Goal: Book appointment/travel/reservation

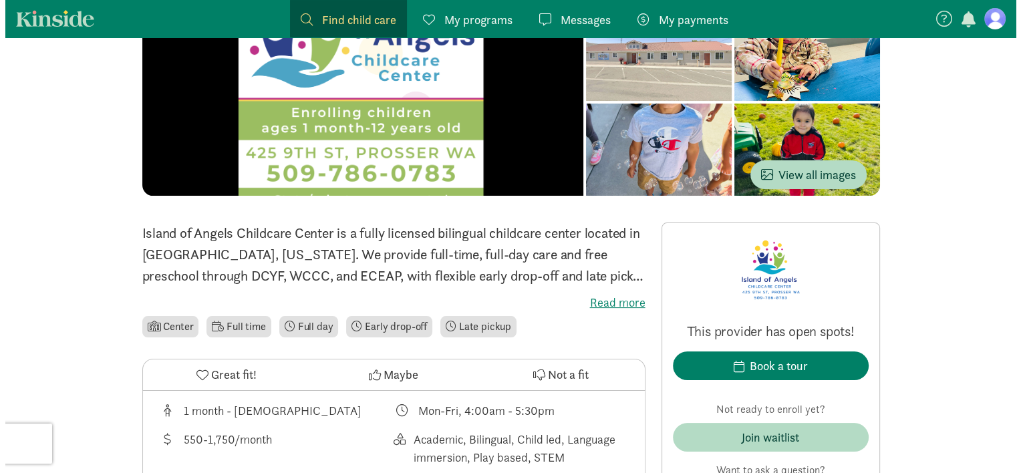
scroll to position [160, 0]
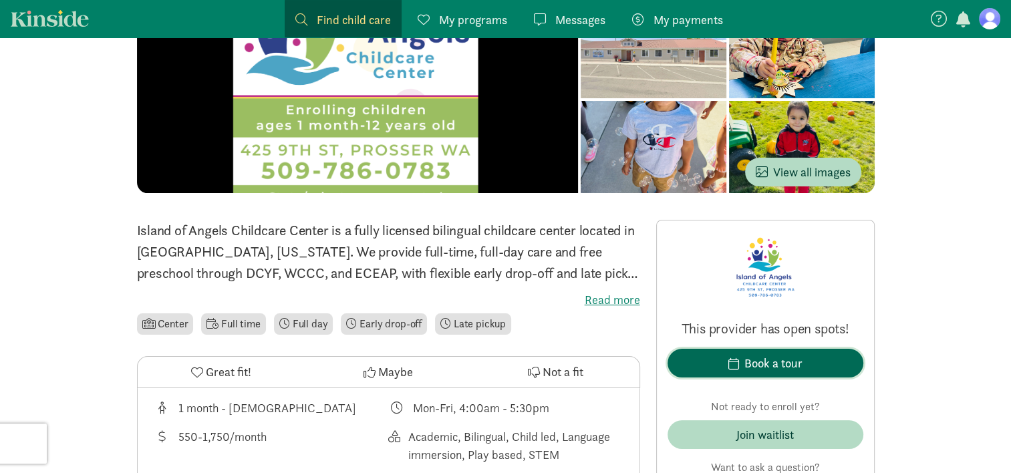
click at [750, 363] on div "Book a tour" at bounding box center [773, 363] width 58 height 18
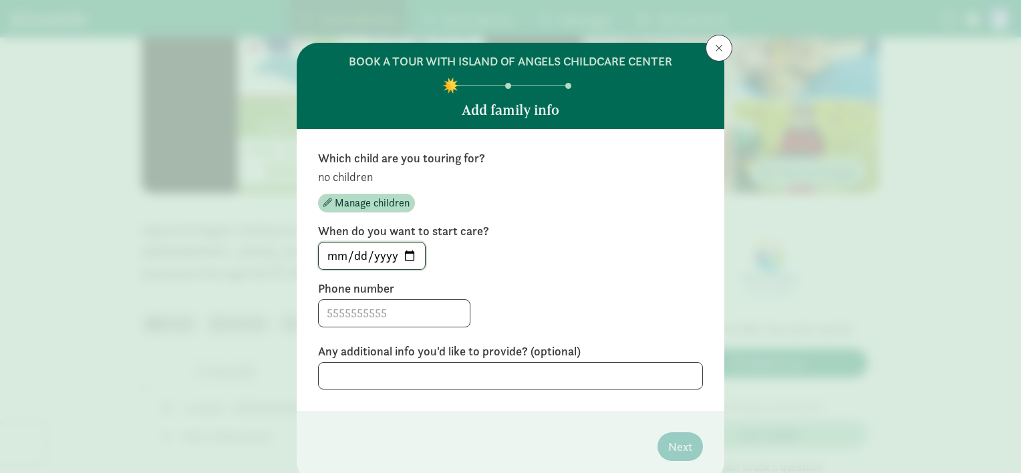
click at [405, 248] on input "[DATE]" at bounding box center [372, 255] width 106 height 27
click at [508, 288] on label "Phone number" at bounding box center [510, 289] width 385 height 16
click at [371, 311] on input at bounding box center [394, 313] width 151 height 27
click at [491, 379] on textarea at bounding box center [510, 375] width 385 height 27
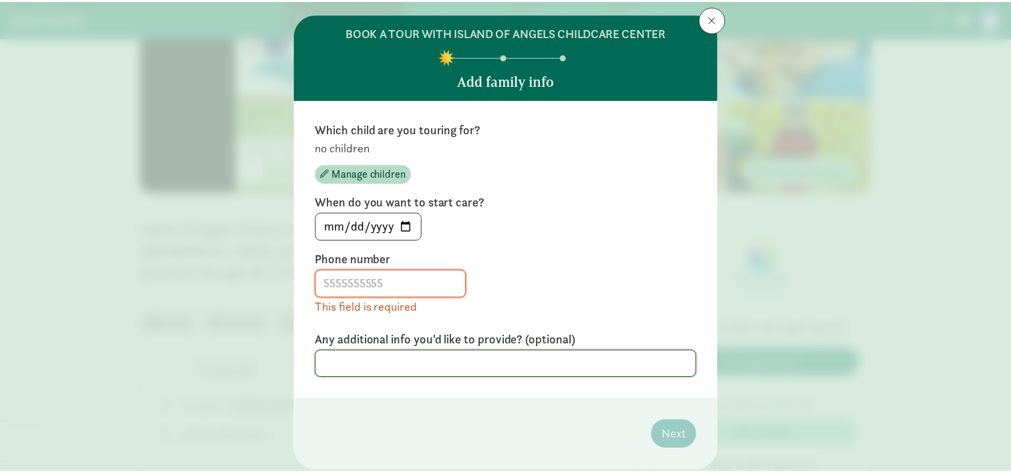
scroll to position [29, 0]
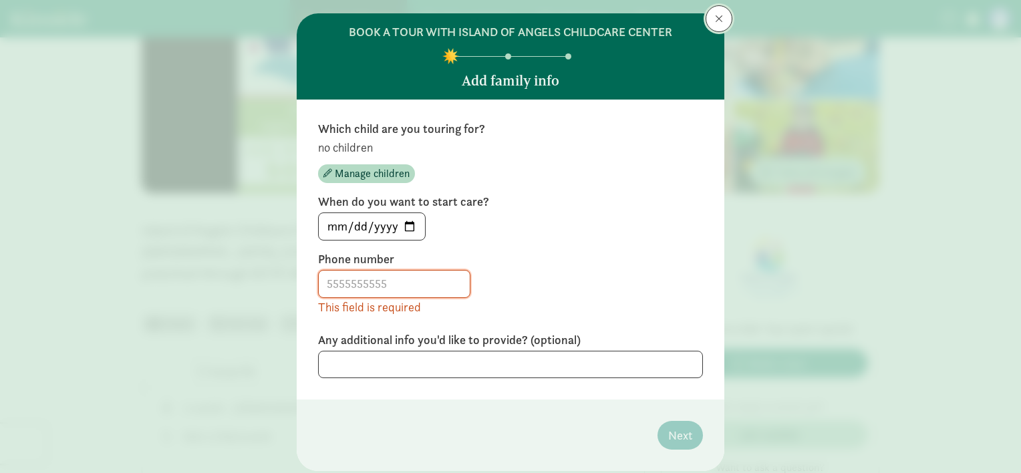
click at [709, 19] on button at bounding box center [718, 18] width 27 height 27
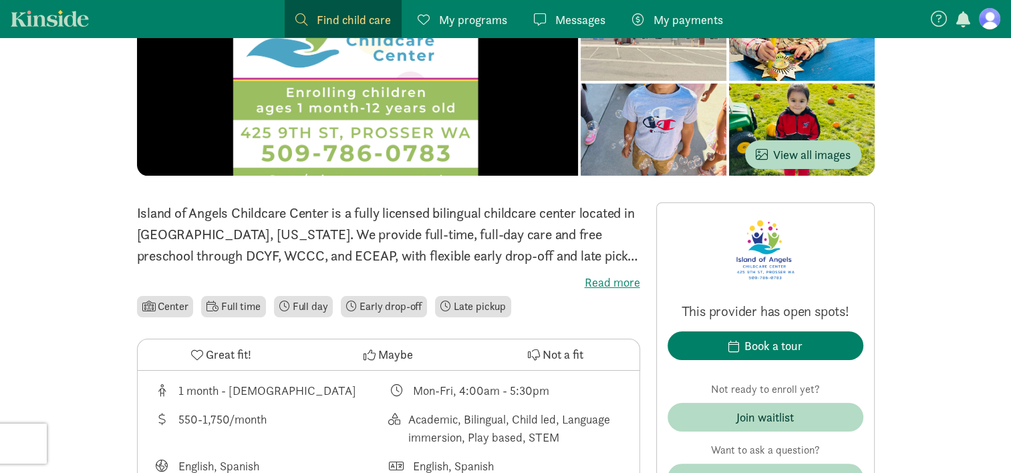
scroll to position [170, 0]
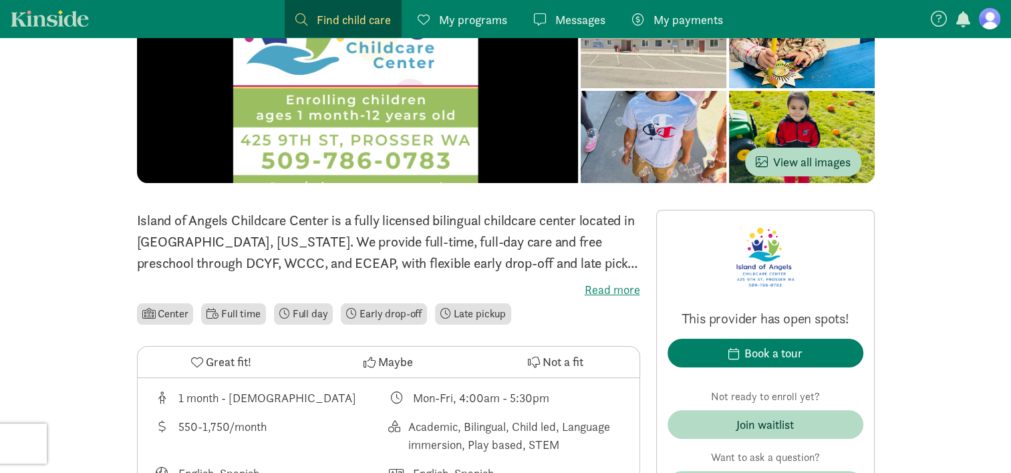
drag, startPoint x: 946, startPoint y: 463, endPoint x: 940, endPoint y: 361, distance: 101.7
click at [672, 261] on div "This provider has open spots! Book a tour Not ready to enroll yet? Join waitlis…" at bounding box center [765, 360] width 196 height 279
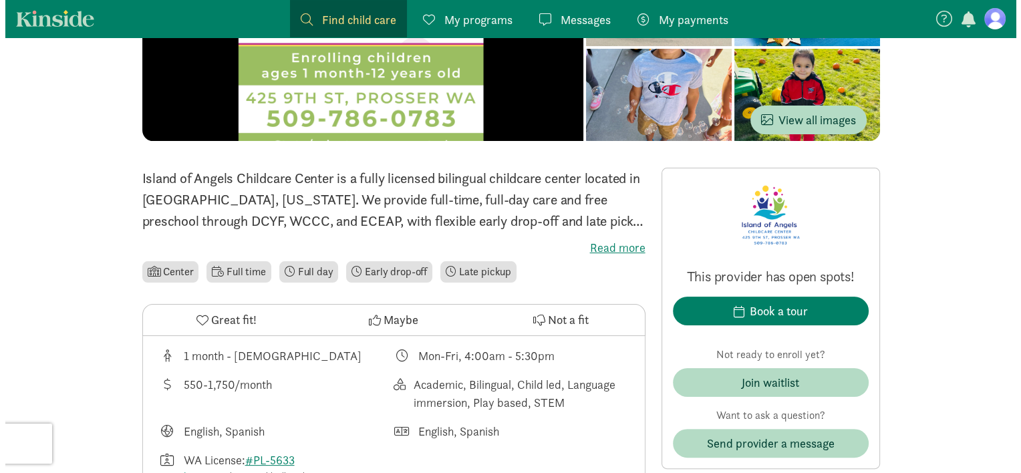
scroll to position [222, 0]
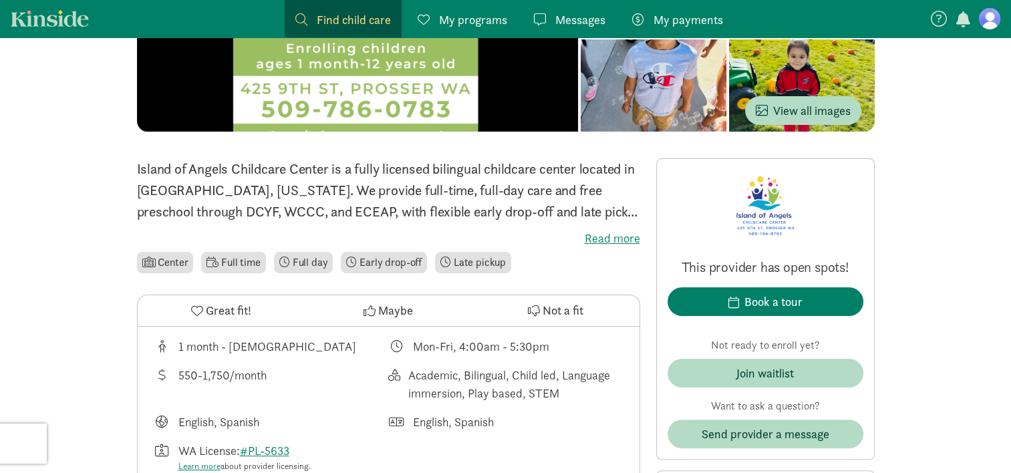
click at [722, 207] on div "This provider has open spots! Book a tour Not ready to enroll yet? Join waitlis…" at bounding box center [765, 309] width 196 height 279
click at [791, 303] on div "Book a tour" at bounding box center [773, 302] width 58 height 18
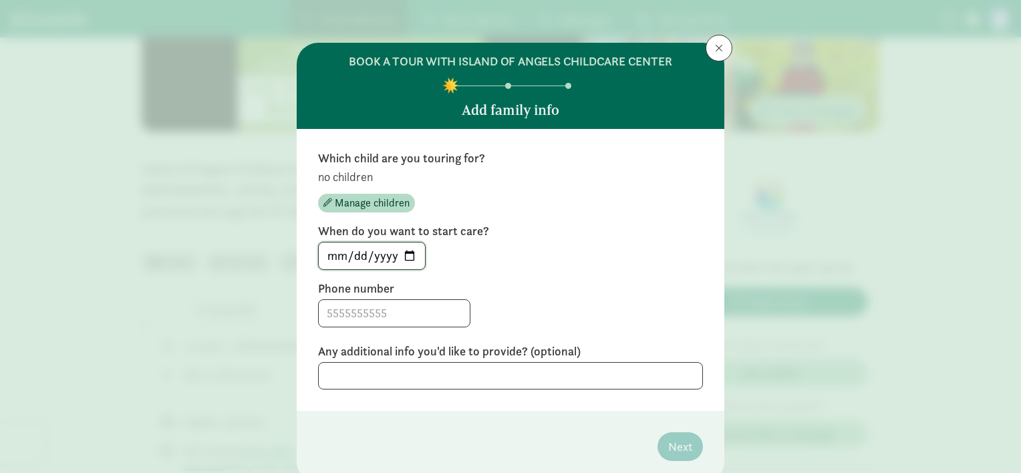
click at [403, 258] on input "[DATE]" at bounding box center [372, 255] width 106 height 27
click at [400, 306] on input at bounding box center [394, 313] width 151 height 27
click at [403, 258] on input "[DATE]" at bounding box center [372, 255] width 106 height 27
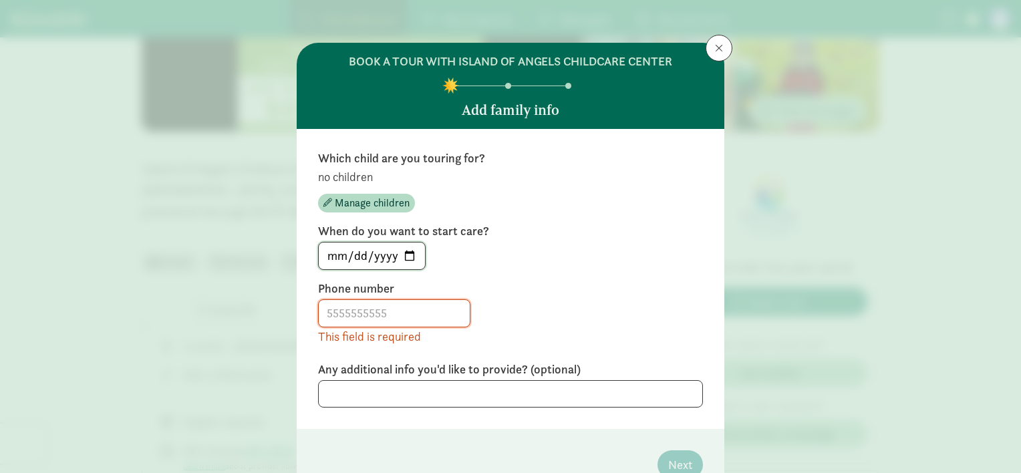
type input "[DATE]"
click at [374, 326] on span at bounding box center [394, 313] width 152 height 28
click at [377, 325] on input at bounding box center [394, 313] width 151 height 27
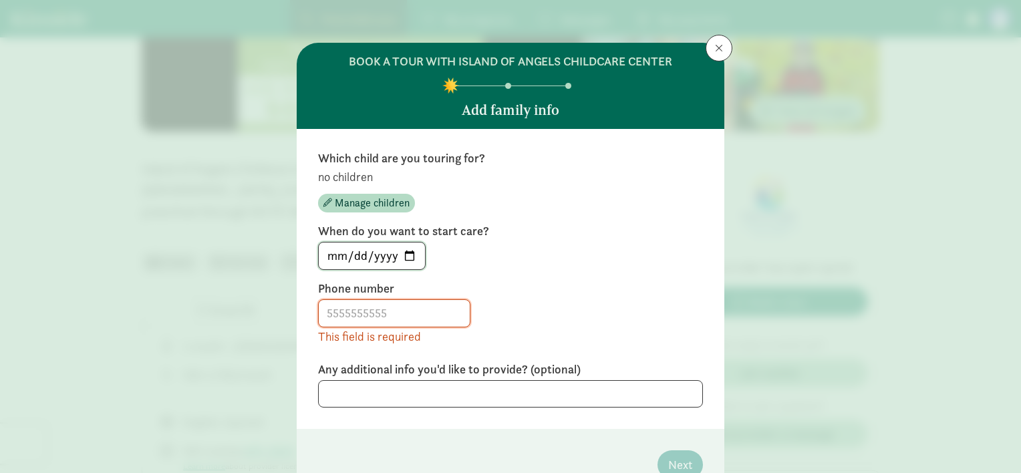
click at [409, 258] on input "[DATE]" at bounding box center [372, 255] width 106 height 27
click at [508, 318] on div "This field is required" at bounding box center [510, 322] width 385 height 46
click at [456, 391] on textarea at bounding box center [510, 393] width 385 height 27
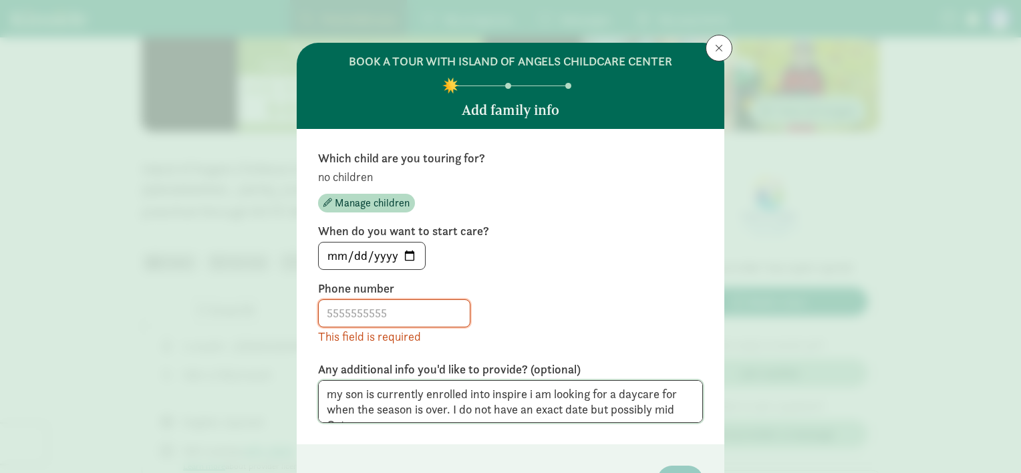
type textarea "my son is currently enrolled into inspire i am looking for a daycare for when t…"
click at [401, 313] on input at bounding box center [394, 313] width 151 height 27
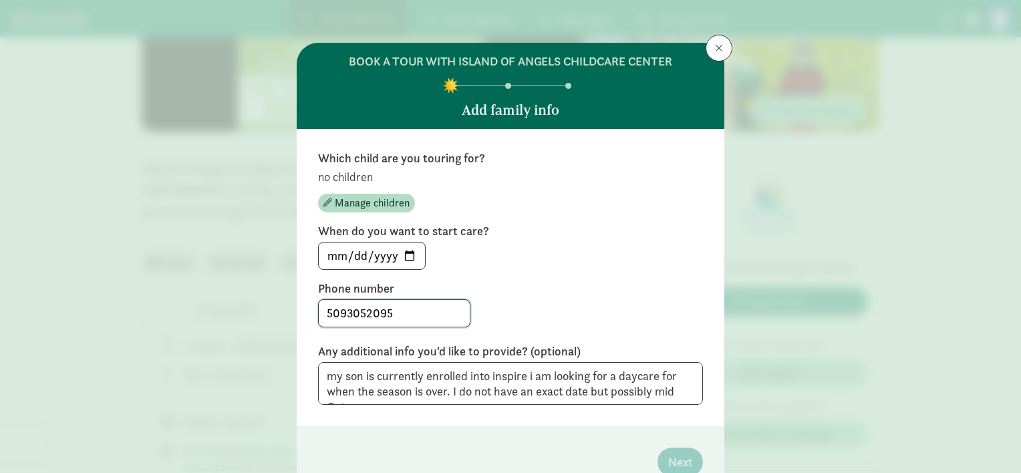
type input "5093052095"
click at [502, 298] on div "Phone number [PHONE_NUMBER]" at bounding box center [510, 304] width 385 height 47
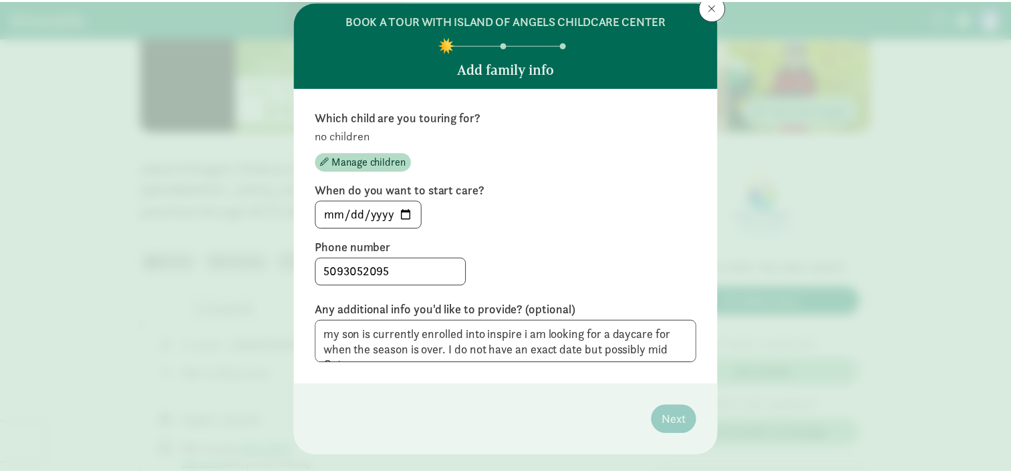
scroll to position [61, 0]
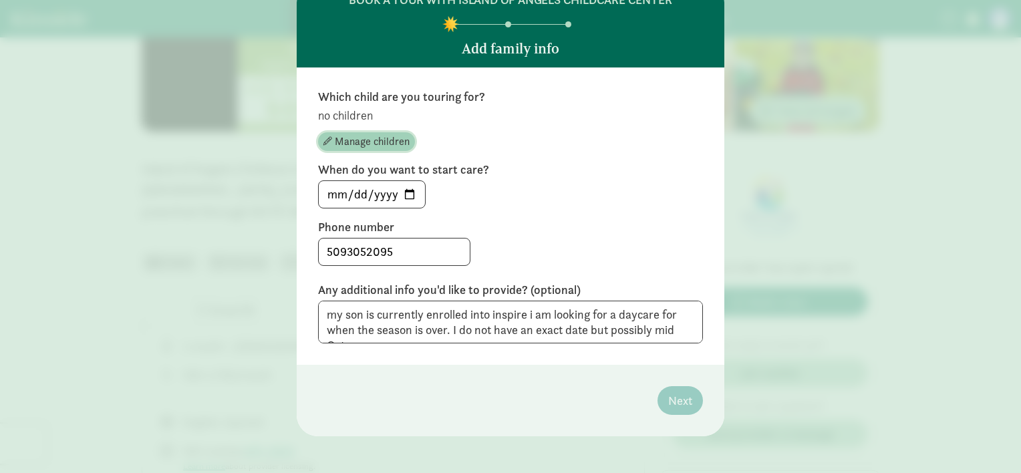
click at [369, 140] on span "Manage children" at bounding box center [372, 142] width 75 height 16
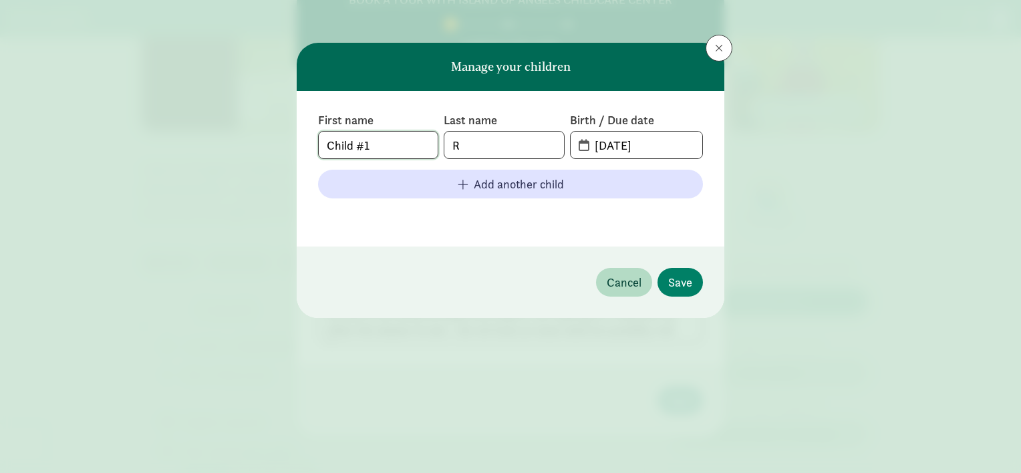
click at [399, 144] on input "Child #1" at bounding box center [378, 145] width 119 height 27
click at [478, 146] on input "R" at bounding box center [503, 145] width 119 height 27
type input "[PERSON_NAME]"
click at [399, 139] on input "Child #1" at bounding box center [378, 145] width 119 height 27
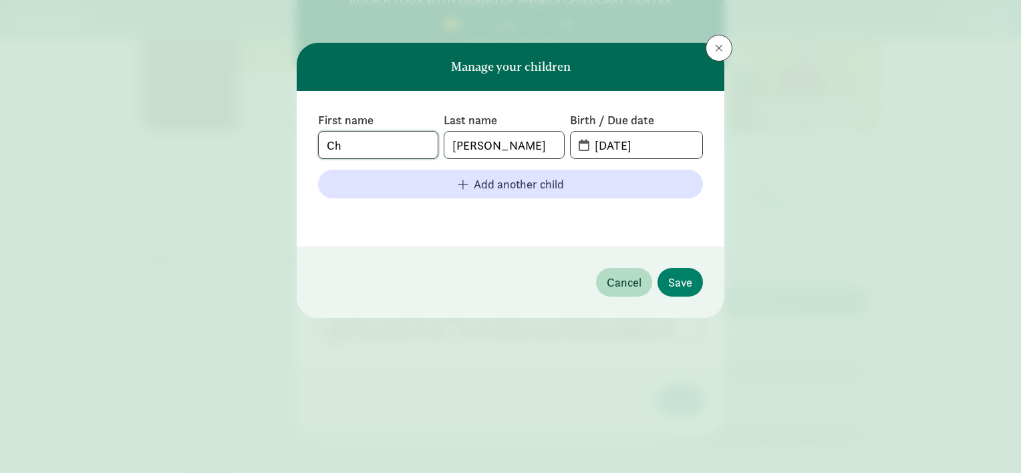
type input "C"
type input "[PERSON_NAME]"
type input "[DATE]"
click at [671, 278] on span "Save" at bounding box center [680, 282] width 24 height 18
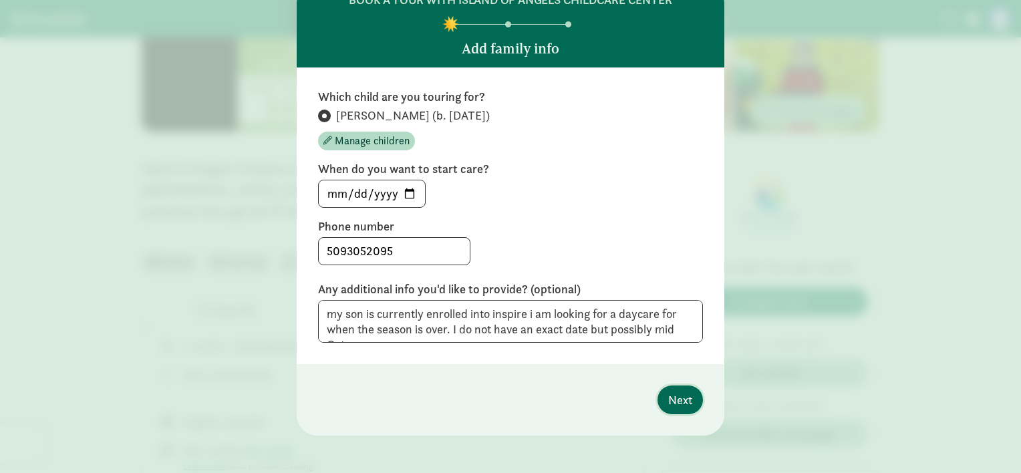
click at [678, 401] on button "Next" at bounding box center [679, 399] width 45 height 29
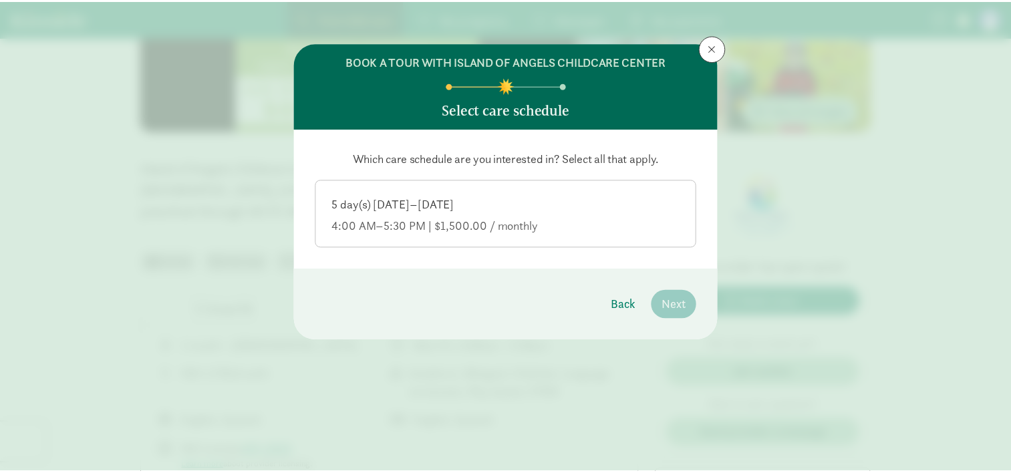
scroll to position [0, 0]
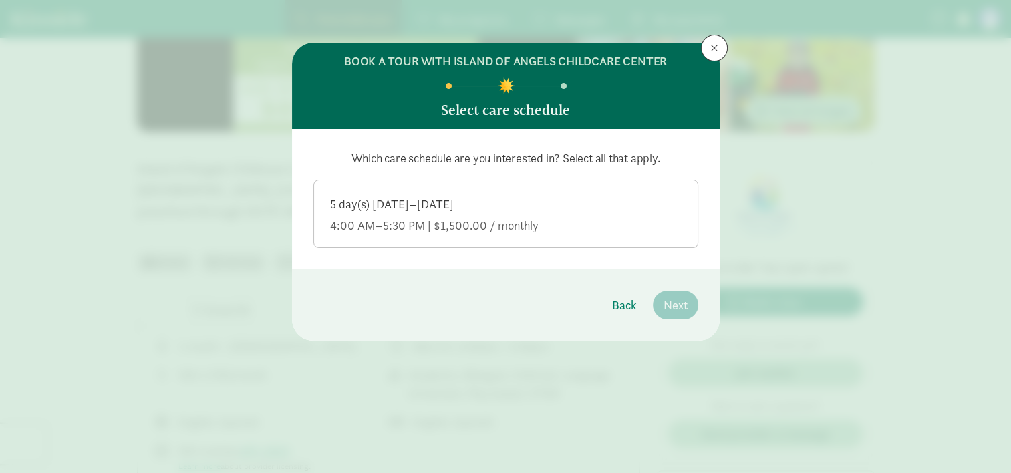
click at [558, 212] on div "5 day(s) [DATE]–[DATE]" at bounding box center [505, 204] width 351 height 16
click at [0, 0] on input "5 day(s) [DATE]–[DATE] 4:00 AM–5:30 PM | $1,500.00 / monthly" at bounding box center [0, 0] width 0 height 0
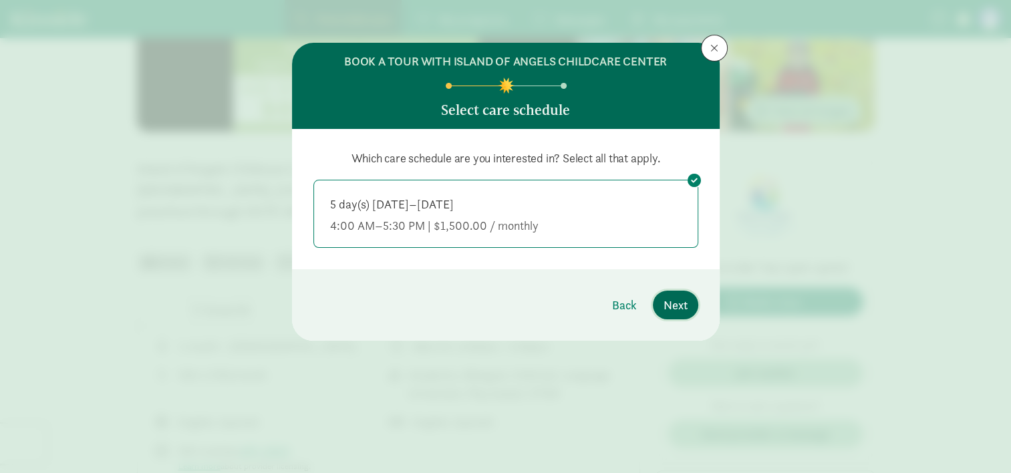
click at [675, 297] on span "Next" at bounding box center [675, 305] width 24 height 18
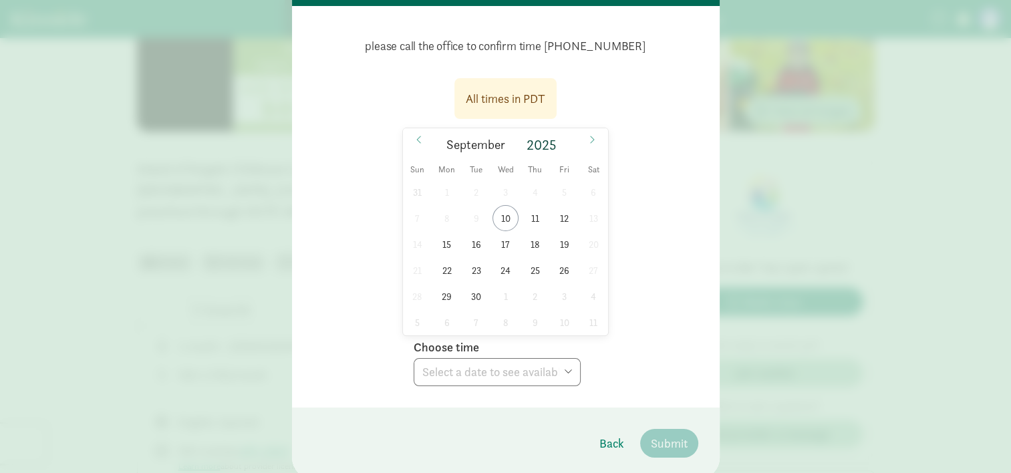
scroll to position [171, 0]
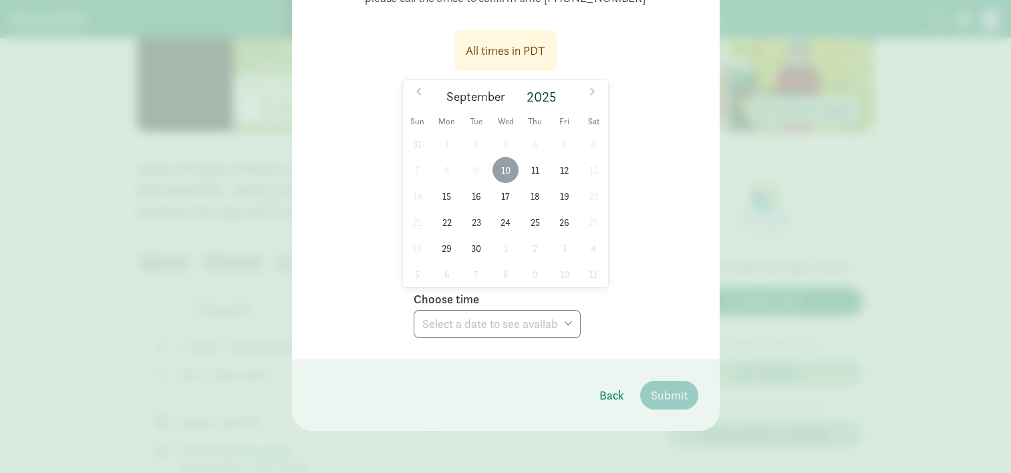
click at [502, 165] on span "10" at bounding box center [505, 170] width 26 height 26
click at [526, 311] on select "Choose time 11:00 AM 11:30 AM 12:00 PM 12:30 PM 01:00 PM 01:30 PM 02:00 PM 02:3…" at bounding box center [496, 324] width 167 height 28
select select "[DATE]T17:00:00.000-07:00"
click at [413, 310] on select "Choose time 11:00 AM 11:30 AM 12:00 PM 12:30 PM 01:00 PM 01:30 PM 02:00 PM 02:3…" at bounding box center [496, 324] width 167 height 28
click at [654, 399] on span "Submit" at bounding box center [669, 395] width 37 height 18
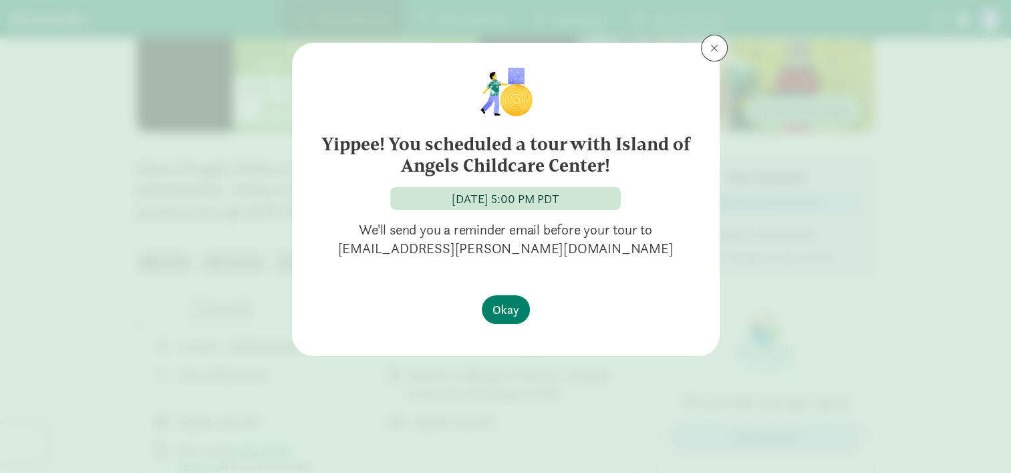
scroll to position [0, 0]
click at [511, 317] on span "Okay" at bounding box center [505, 310] width 27 height 18
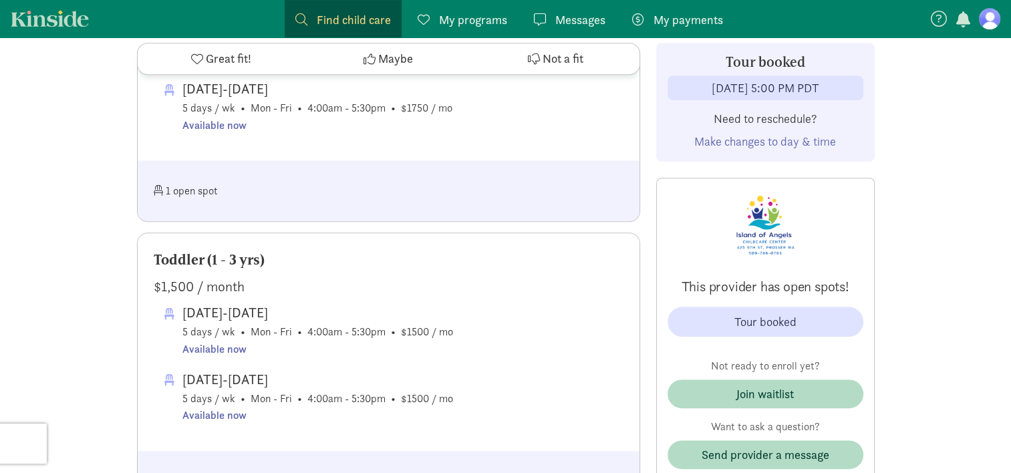
scroll to position [649, 0]
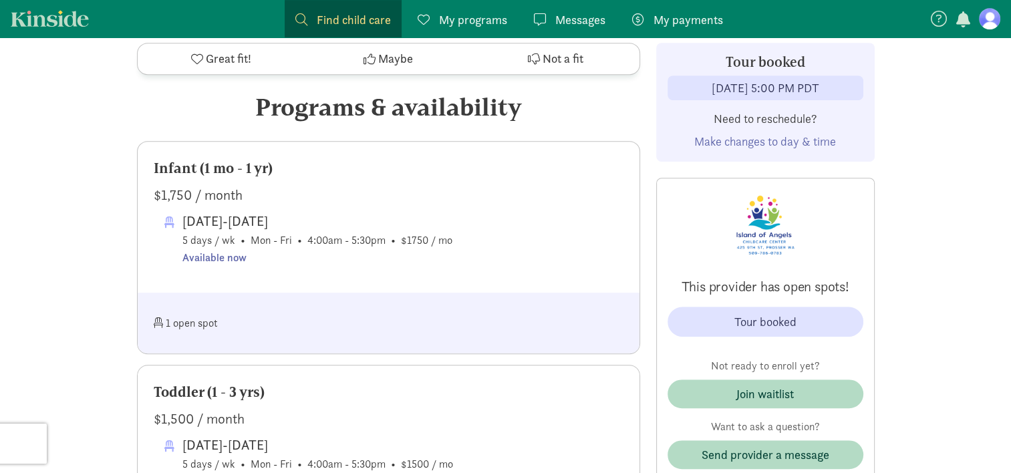
click at [412, 272] on div "Infant (1 mo - 1 yr) $1,750 / month [DATE]-[DATE] 5 days / wk • Mon - Fri • 4:0…" at bounding box center [389, 217] width 502 height 151
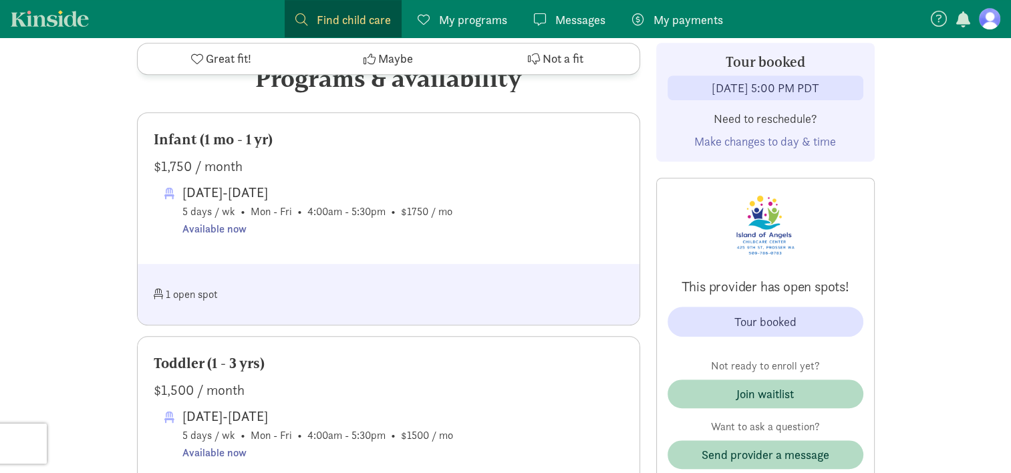
scroll to position [678, 0]
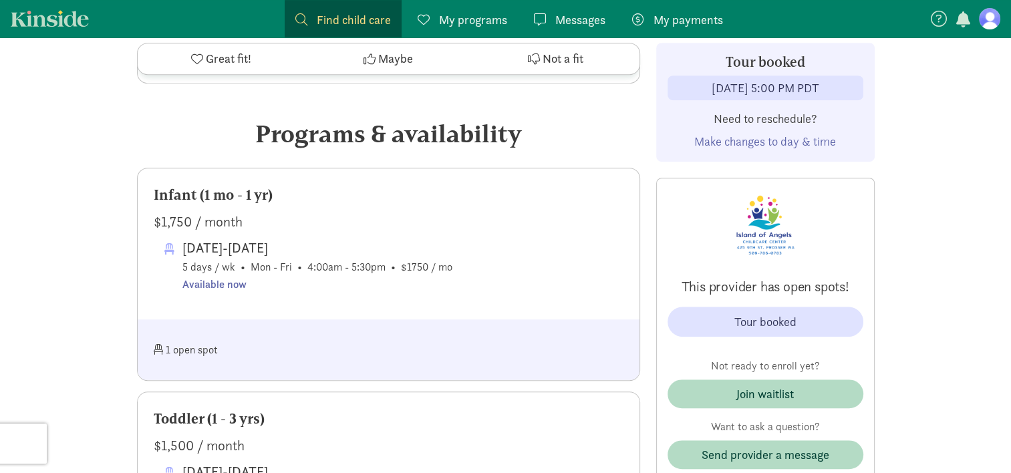
scroll to position [264, 0]
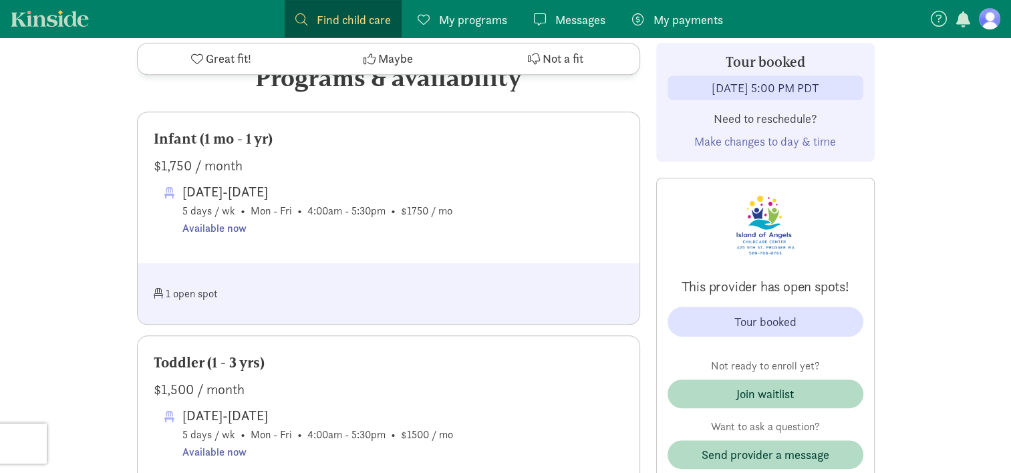
click at [530, 204] on div "[DATE]-[DATE] 5 days / wk • Mon - Fri • 4:00am - 5:30pm • $1750 / mo Available …" at bounding box center [393, 208] width 459 height 55
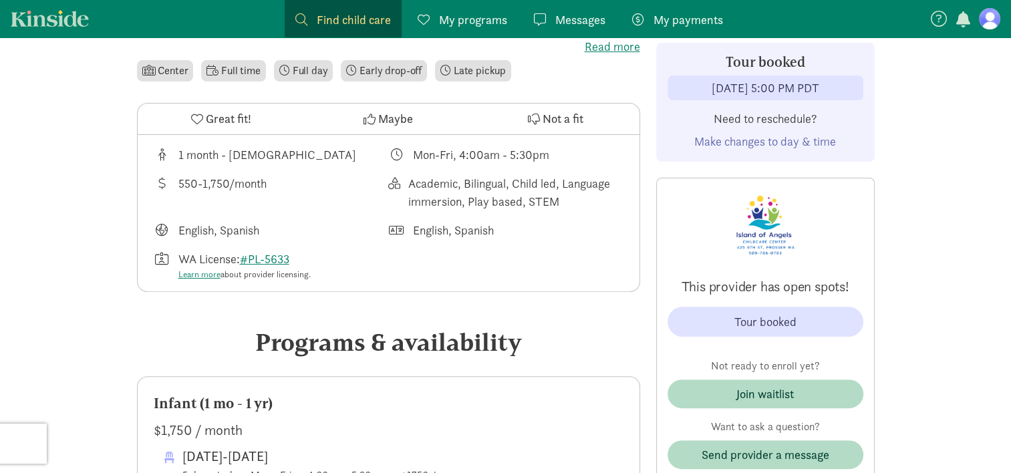
scroll to position [0, 0]
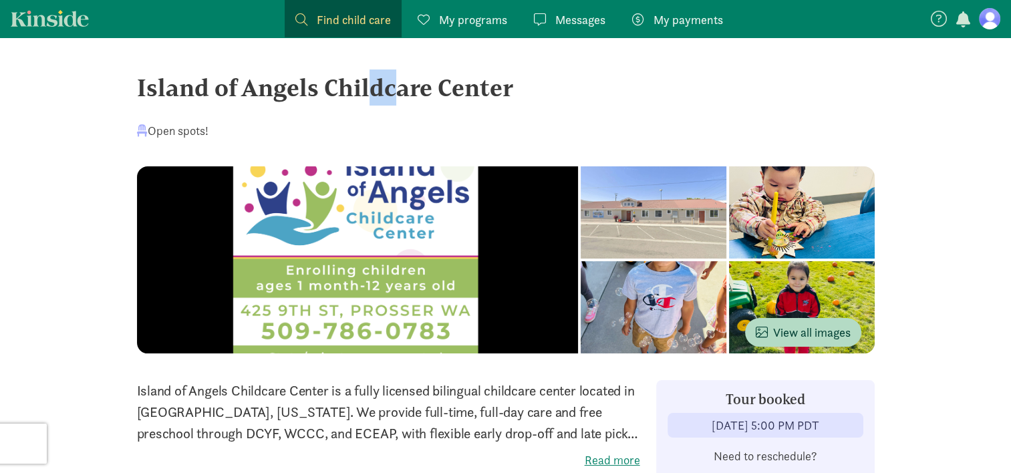
drag, startPoint x: 270, startPoint y: 100, endPoint x: 365, endPoint y: 111, distance: 95.5
click at [365, 111] on div "Island of Angels Childcare Center Open spots!" at bounding box center [505, 117] width 737 height 97
drag, startPoint x: 365, startPoint y: 111, endPoint x: 541, endPoint y: 112, distance: 176.3
click at [541, 112] on div "Island of Angels Childcare Center Open spots!" at bounding box center [505, 117] width 737 height 97
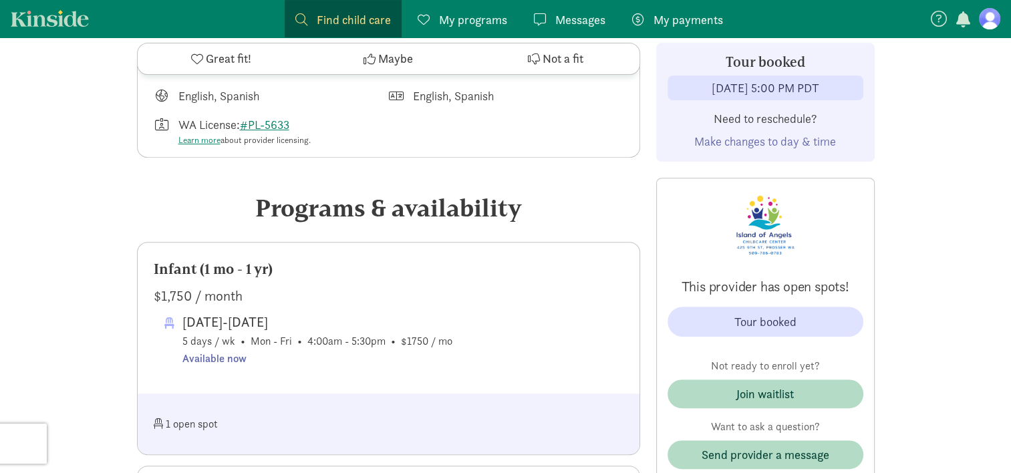
scroll to position [556, 0]
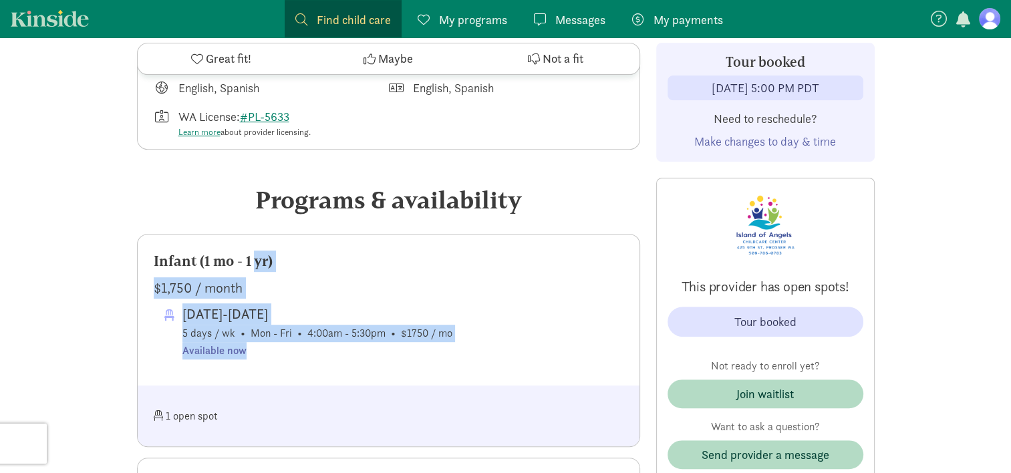
drag, startPoint x: 497, startPoint y: 343, endPoint x: 211, endPoint y: 266, distance: 296.0
click at [211, 266] on div "Infant (1 mo - 1 yr) $1,750 / month [DATE]-[DATE] 5 days / wk • Mon - Fri • 4:0…" at bounding box center [389, 309] width 502 height 151
drag, startPoint x: 211, startPoint y: 266, endPoint x: 420, endPoint y: 291, distance: 210.6
click at [420, 291] on div "$1,750 / month" at bounding box center [389, 287] width 470 height 21
click at [457, 285] on div "$1,750 / month" at bounding box center [389, 287] width 470 height 21
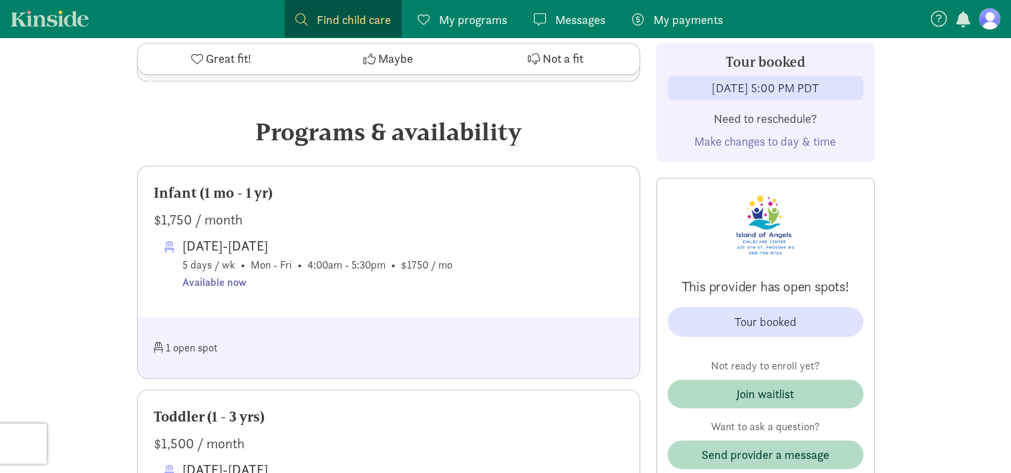
scroll to position [657, 0]
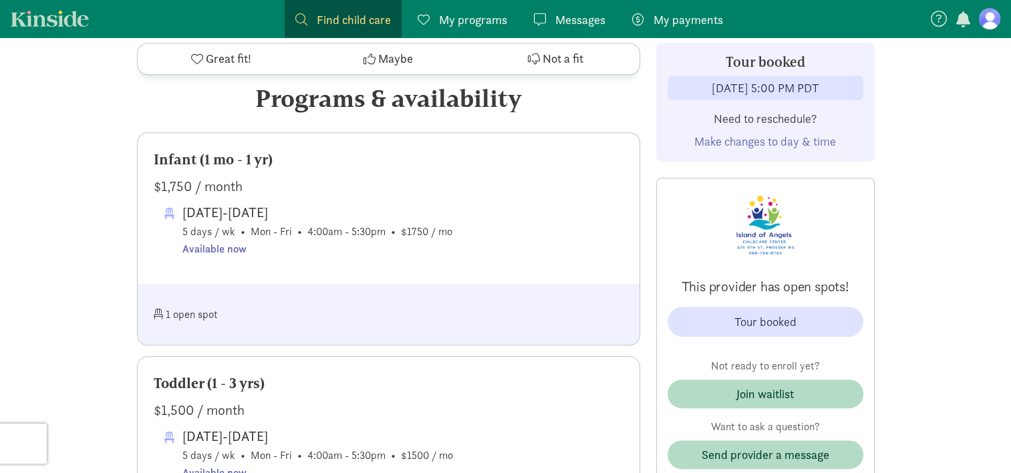
click at [617, 235] on div "[DATE]-[DATE] 5 days / wk • Mon - Fri • 4:00am - 5:30pm • $1750 / mo Available …" at bounding box center [393, 229] width 459 height 55
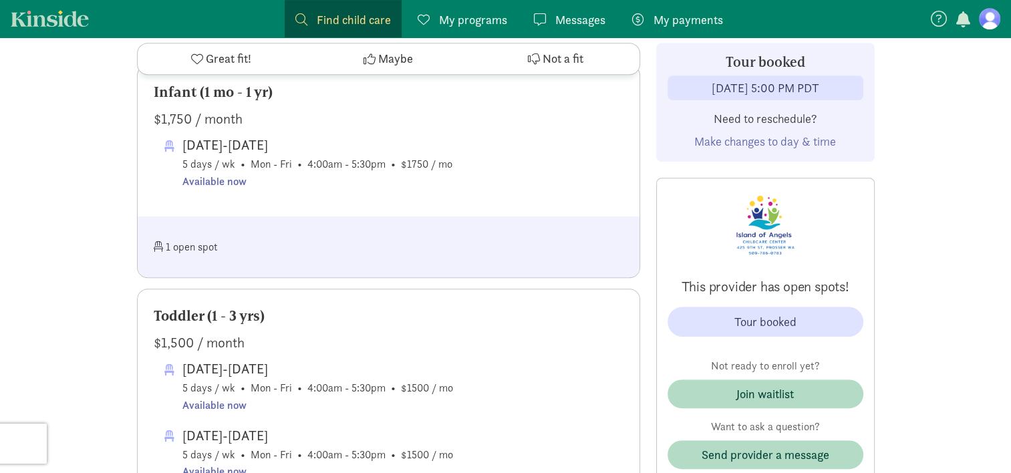
scroll to position [727, 0]
drag, startPoint x: 231, startPoint y: 246, endPoint x: 146, endPoint y: 225, distance: 88.1
click at [146, 225] on div "1 open spot" at bounding box center [389, 244] width 502 height 61
click at [307, 240] on div "1 open spot" at bounding box center [271, 244] width 235 height 29
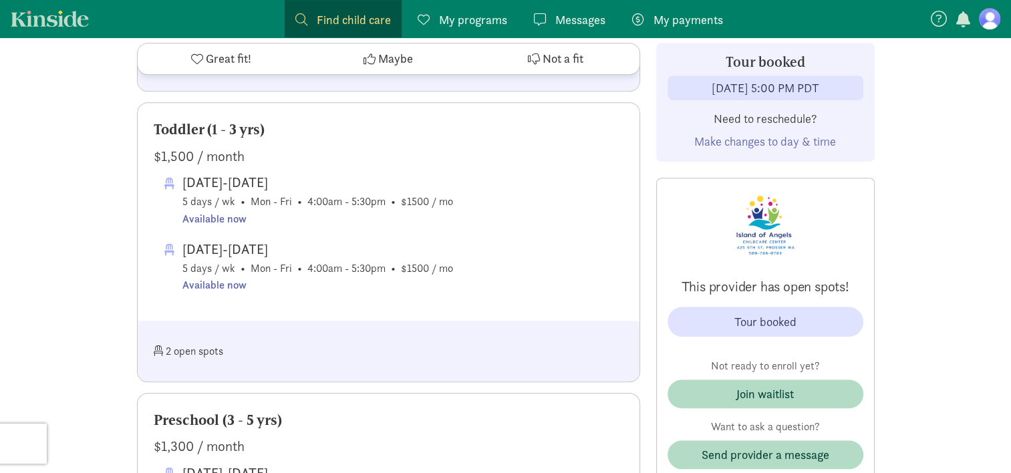
scroll to position [914, 0]
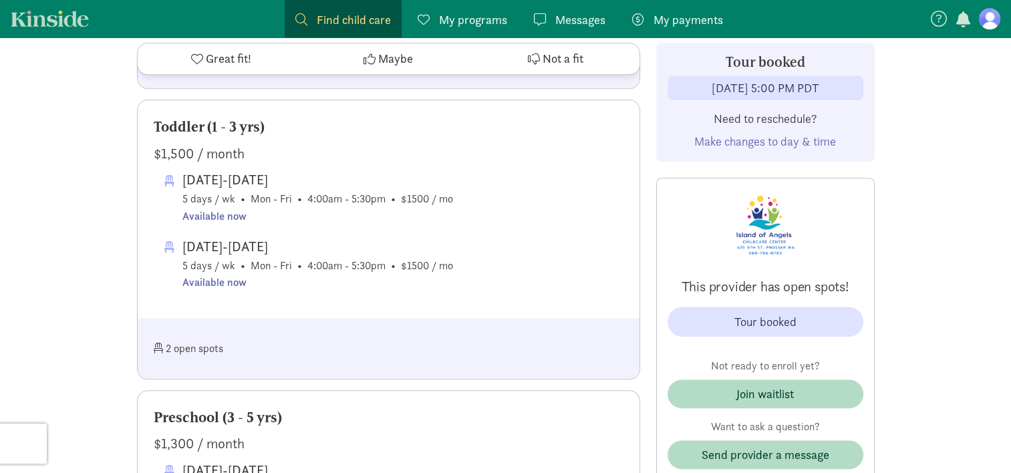
click at [252, 359] on div "2 open spots" at bounding box center [271, 348] width 235 height 29
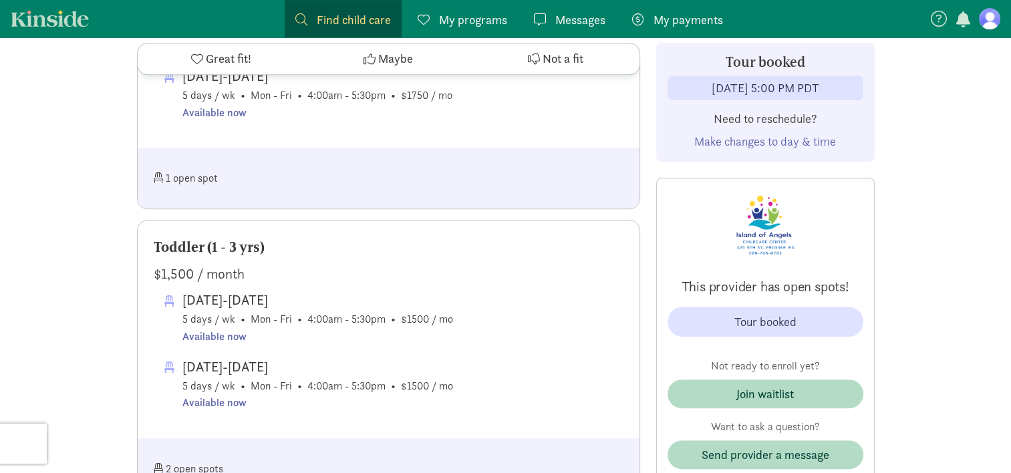
scroll to position [833, 0]
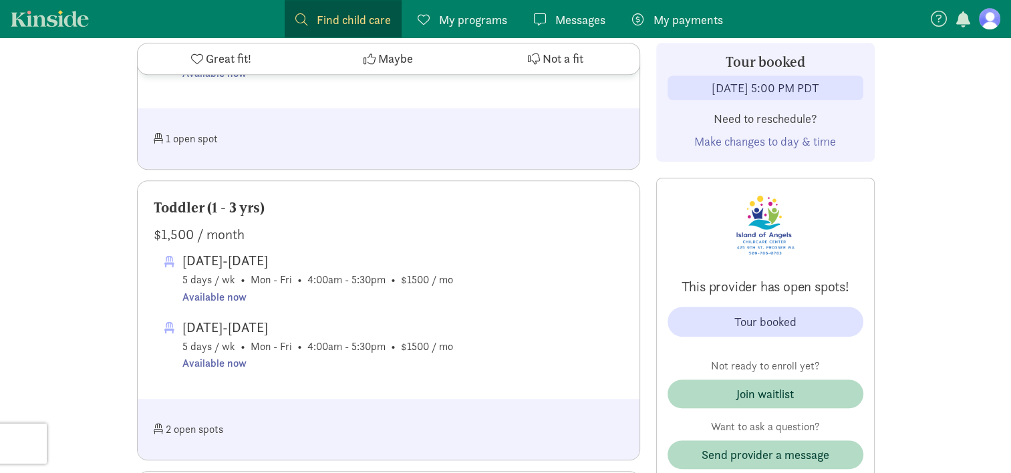
drag, startPoint x: 154, startPoint y: 203, endPoint x: 279, endPoint y: 210, distance: 124.4
click at [279, 210] on div "Toddler (1 - 3 yrs)" at bounding box center [389, 207] width 470 height 21
click at [324, 206] on div "Toddler (1 - 3 yrs)" at bounding box center [389, 207] width 470 height 21
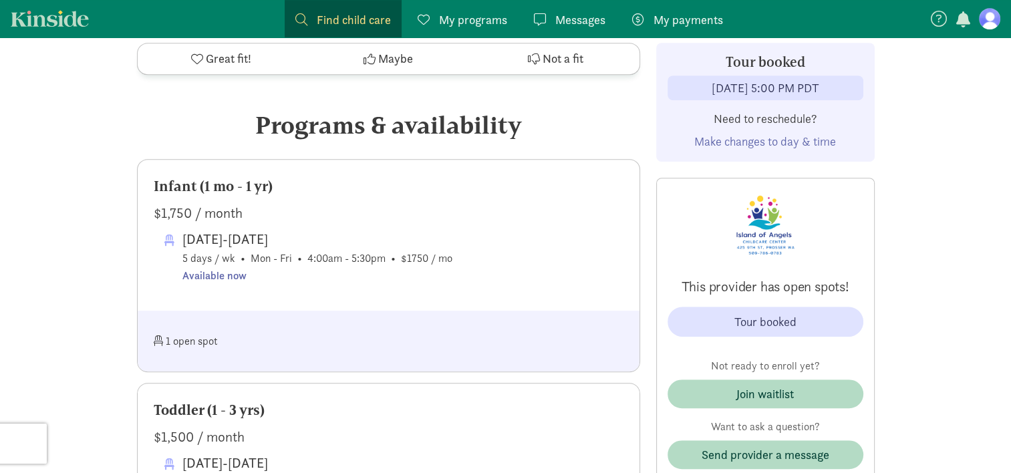
scroll to position [612, 0]
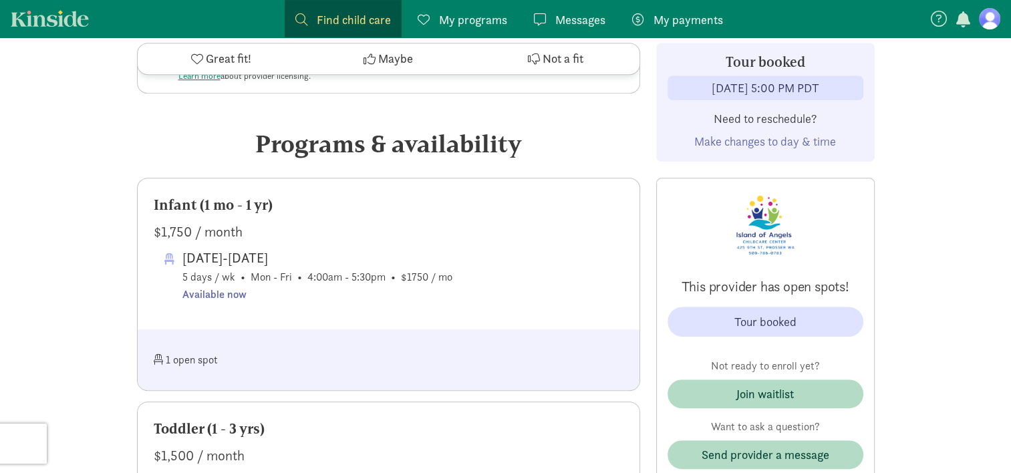
drag, startPoint x: 468, startPoint y: 283, endPoint x: 182, endPoint y: 192, distance: 300.6
click at [182, 192] on div "Infant (1 mo - 1 yr) $1,750 / month [DATE]-[DATE] 5 days / wk • Mon - Fri • 4:0…" at bounding box center [389, 253] width 502 height 151
drag, startPoint x: 182, startPoint y: 192, endPoint x: 325, endPoint y: 223, distance: 146.3
click at [325, 223] on div "$1,750 / month" at bounding box center [389, 231] width 470 height 21
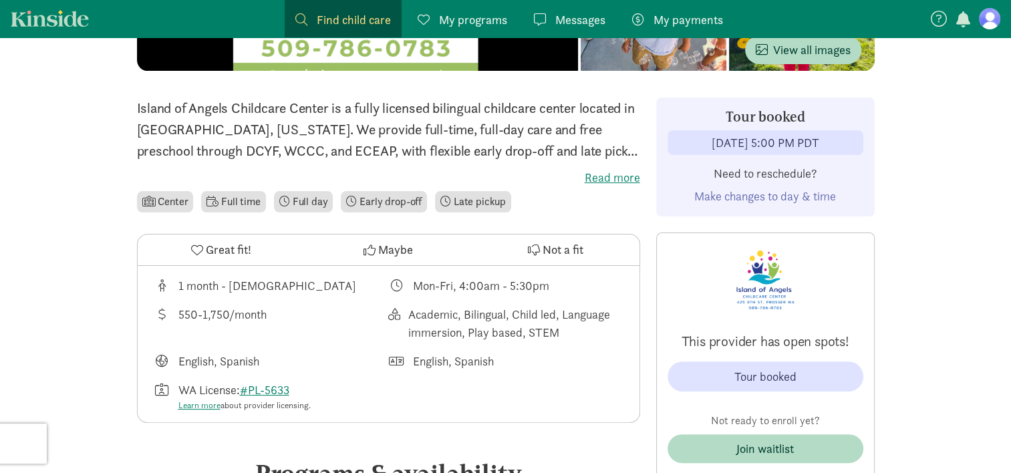
scroll to position [283, 0]
click at [438, 403] on div "1 month - [DEMOGRAPHIC_DATA] Mon-Fri, 4:00am - 5:30pm 550-1,750/month Academic,…" at bounding box center [389, 343] width 502 height 157
